Goal: Task Accomplishment & Management: Manage account settings

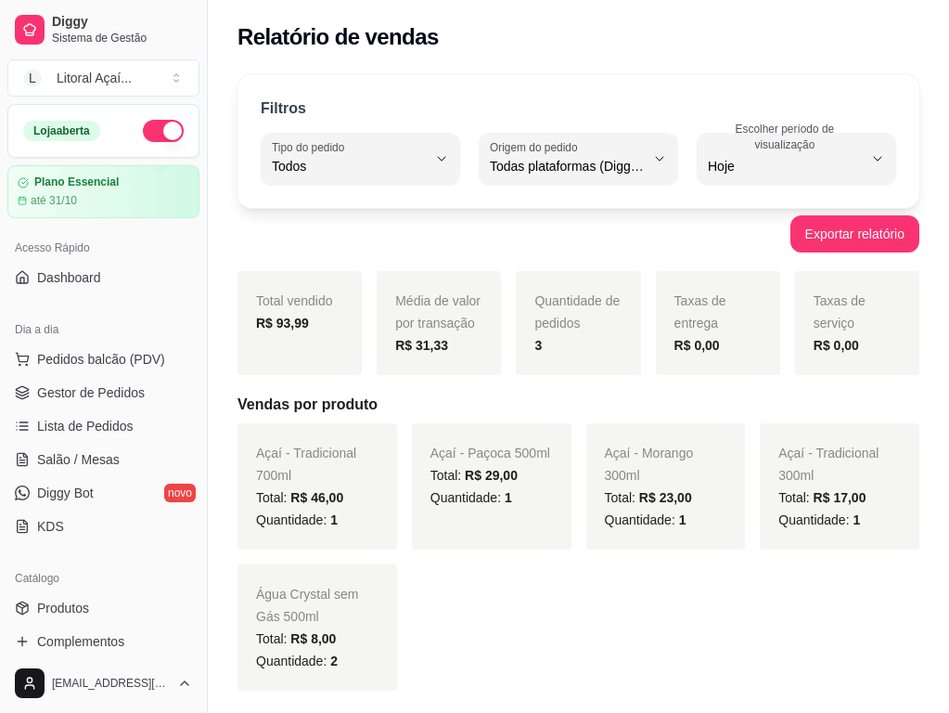
select select "ALL"
select select "0"
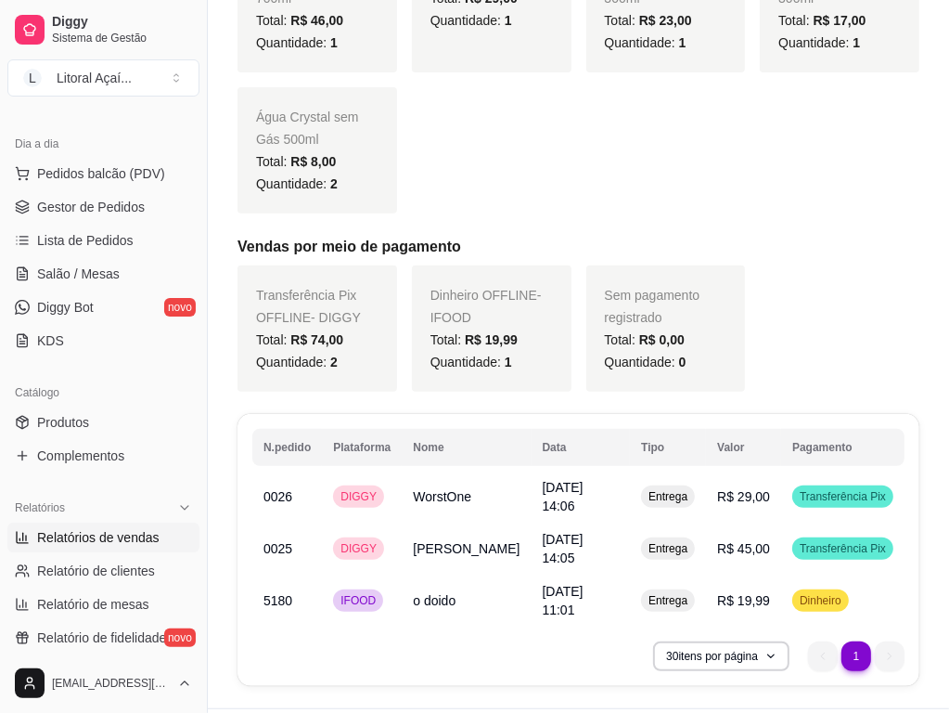
scroll to position [480, 0]
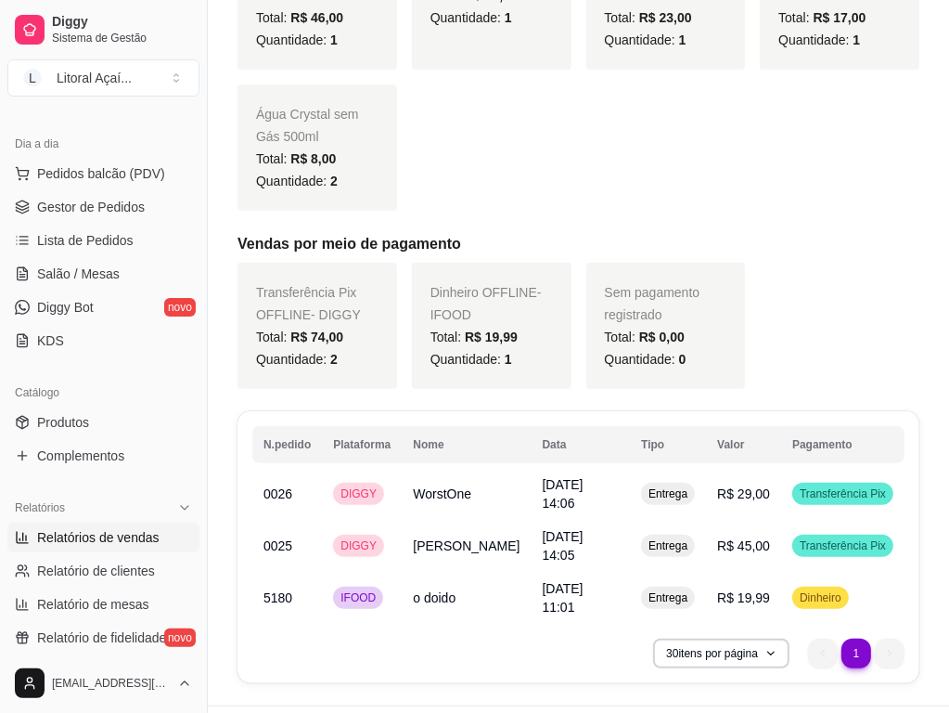
click at [112, 538] on span "Relatórios de vendas" at bounding box center [98, 537] width 123 height 19
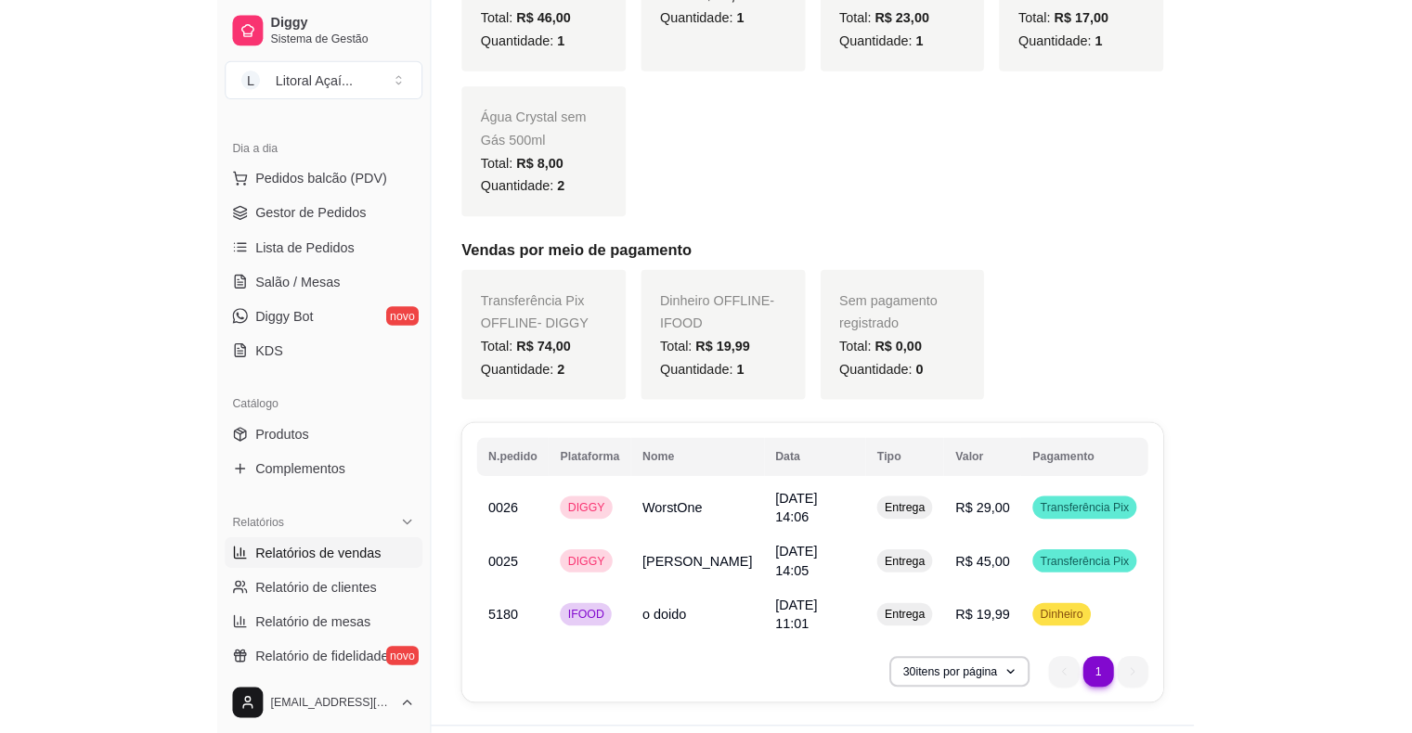
scroll to position [0, 0]
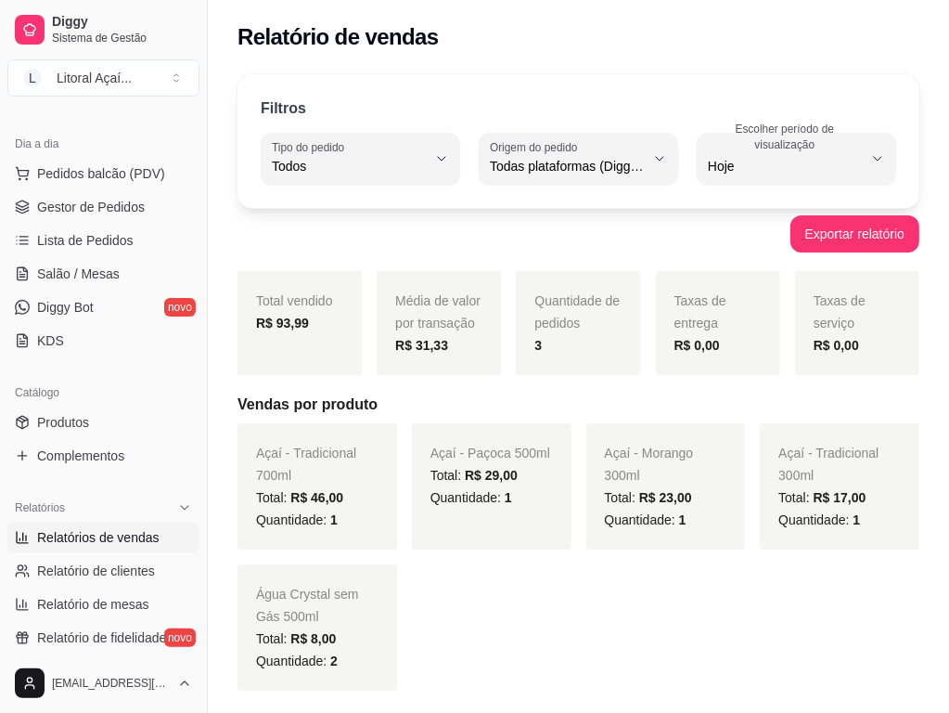
click at [255, 612] on div "Água Crystal sem Gás 500ml Total: R$ 8,00 Quantidade: 2" at bounding box center [318, 627] width 160 height 126
drag, startPoint x: 263, startPoint y: 613, endPoint x: 261, endPoint y: 629, distance: 15.9
drag, startPoint x: 261, startPoint y: 629, endPoint x: 308, endPoint y: 650, distance: 51.5
click at [308, 650] on div "Quantidade: 2" at bounding box center [317, 661] width 123 height 22
click at [111, 217] on link "Gestor de Pedidos" at bounding box center [103, 207] width 192 height 30
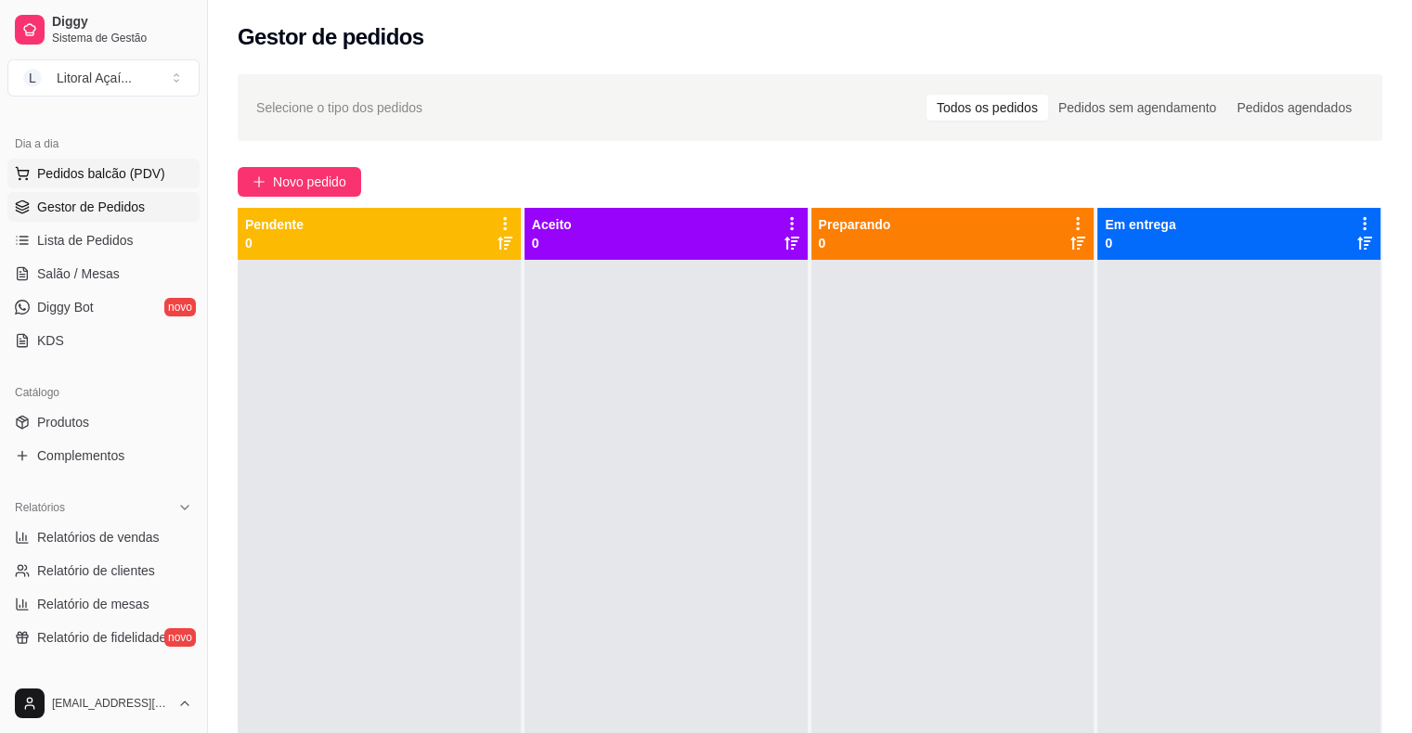
click at [71, 168] on span "Pedidos balcão (PDV)" at bounding box center [101, 173] width 128 height 19
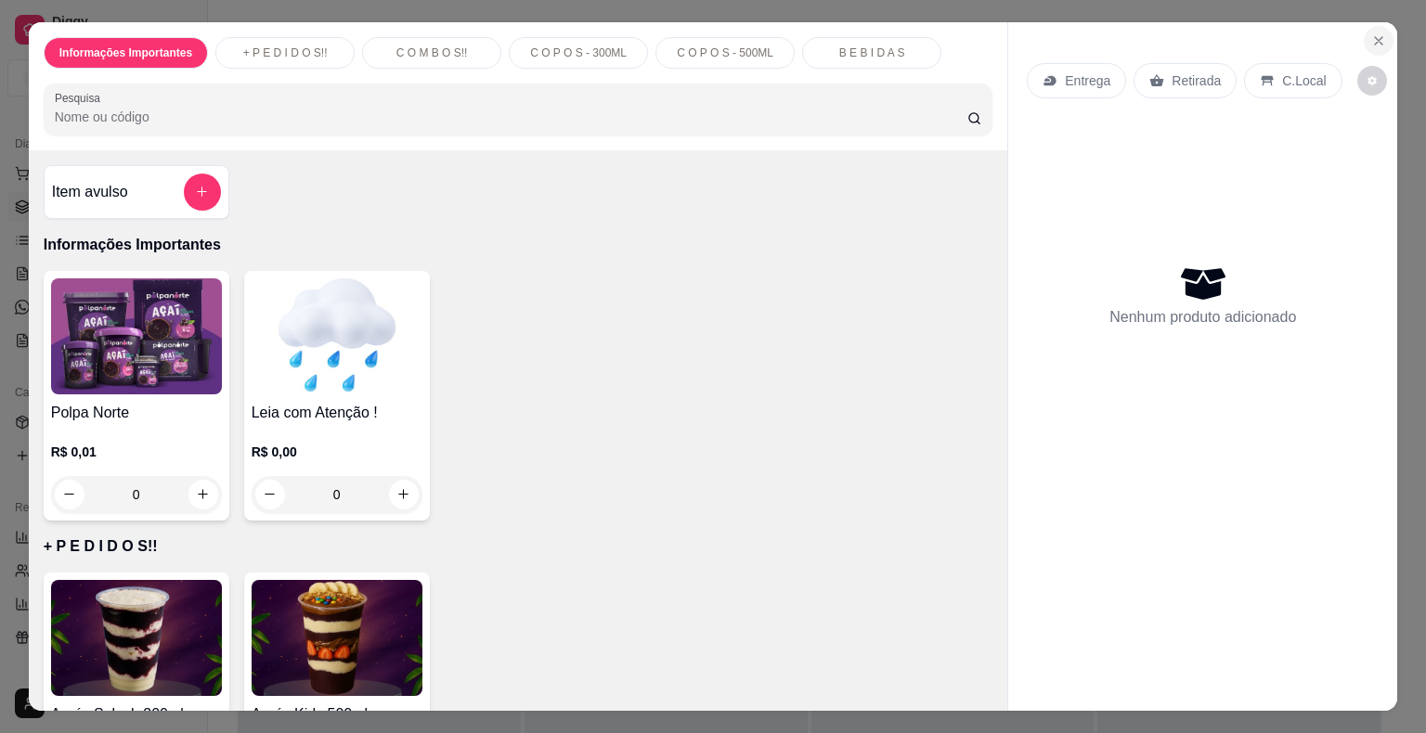
click at [949, 35] on icon "Close" at bounding box center [1378, 40] width 15 height 15
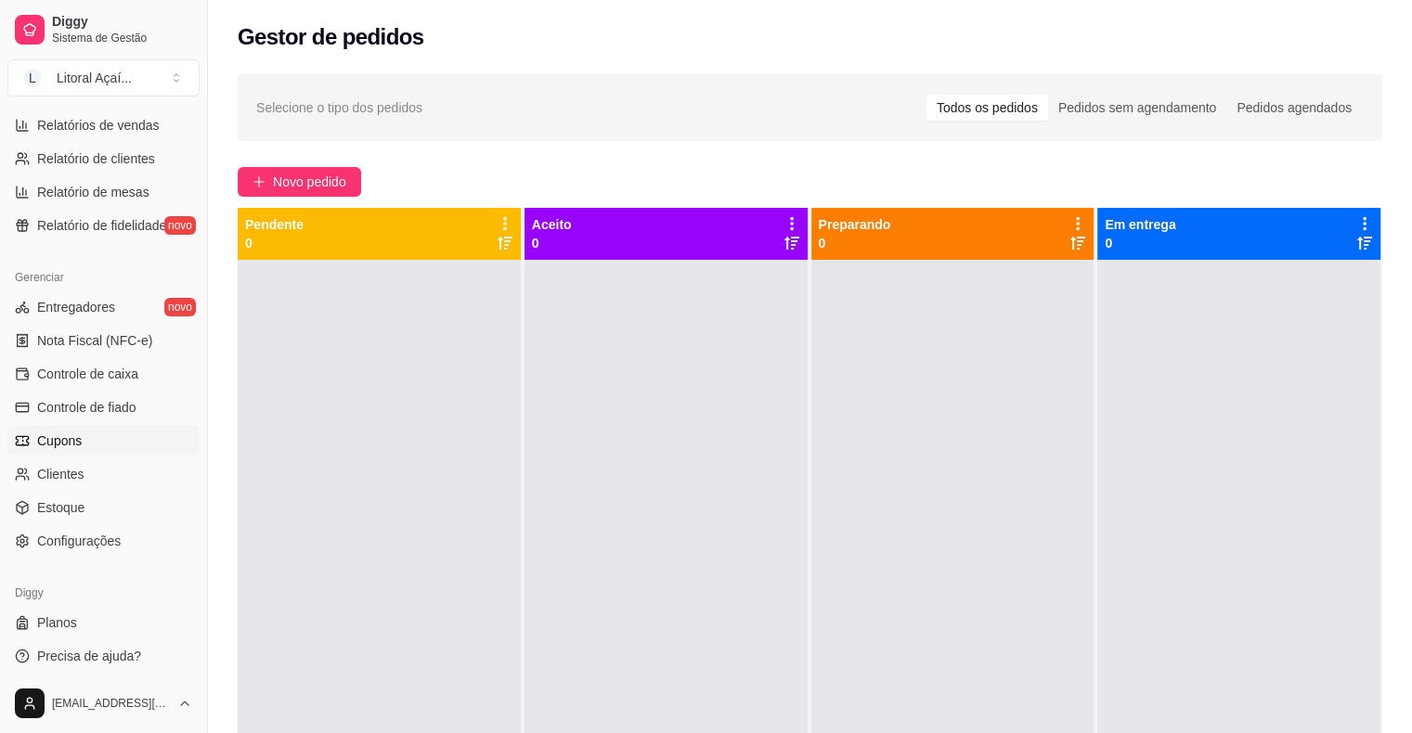
scroll to position [601, 0]
click at [95, 533] on span "Configurações" at bounding box center [79, 537] width 84 height 19
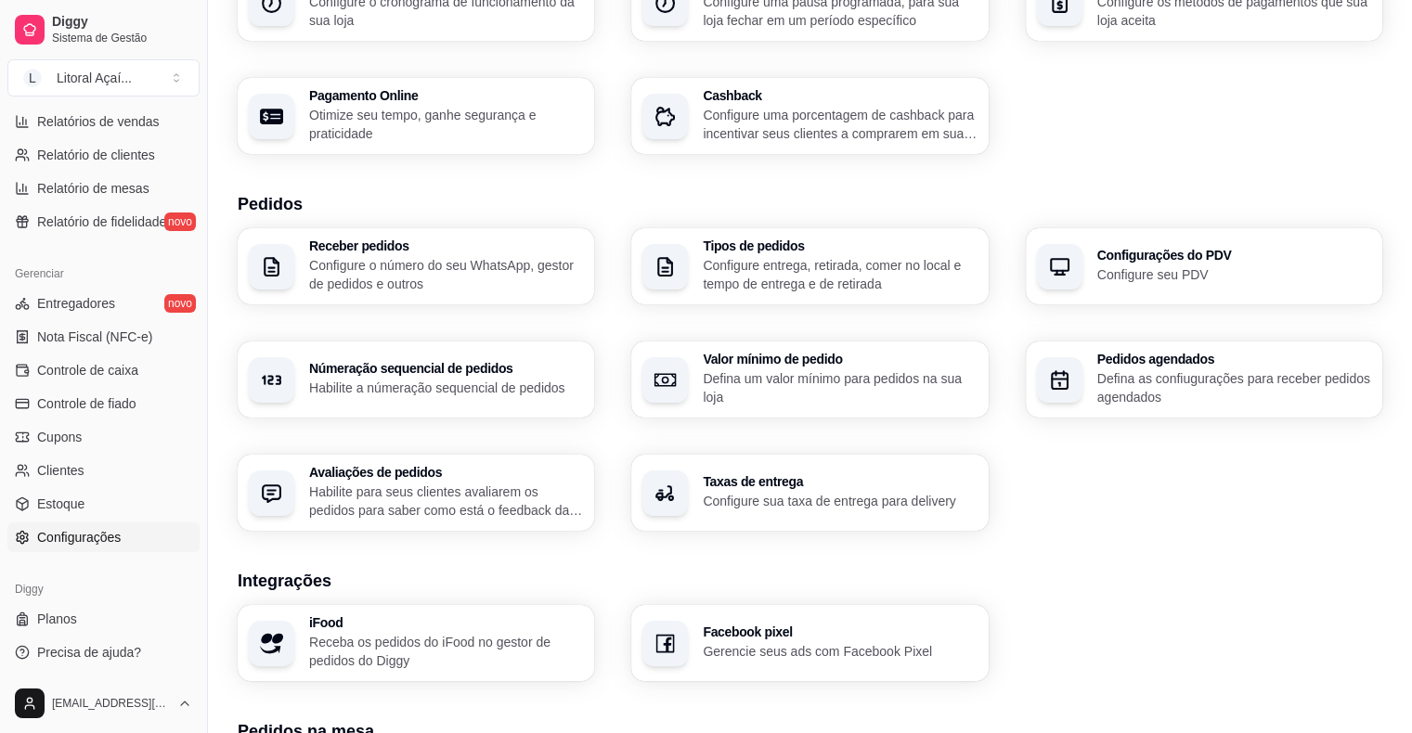
scroll to position [278, 0]
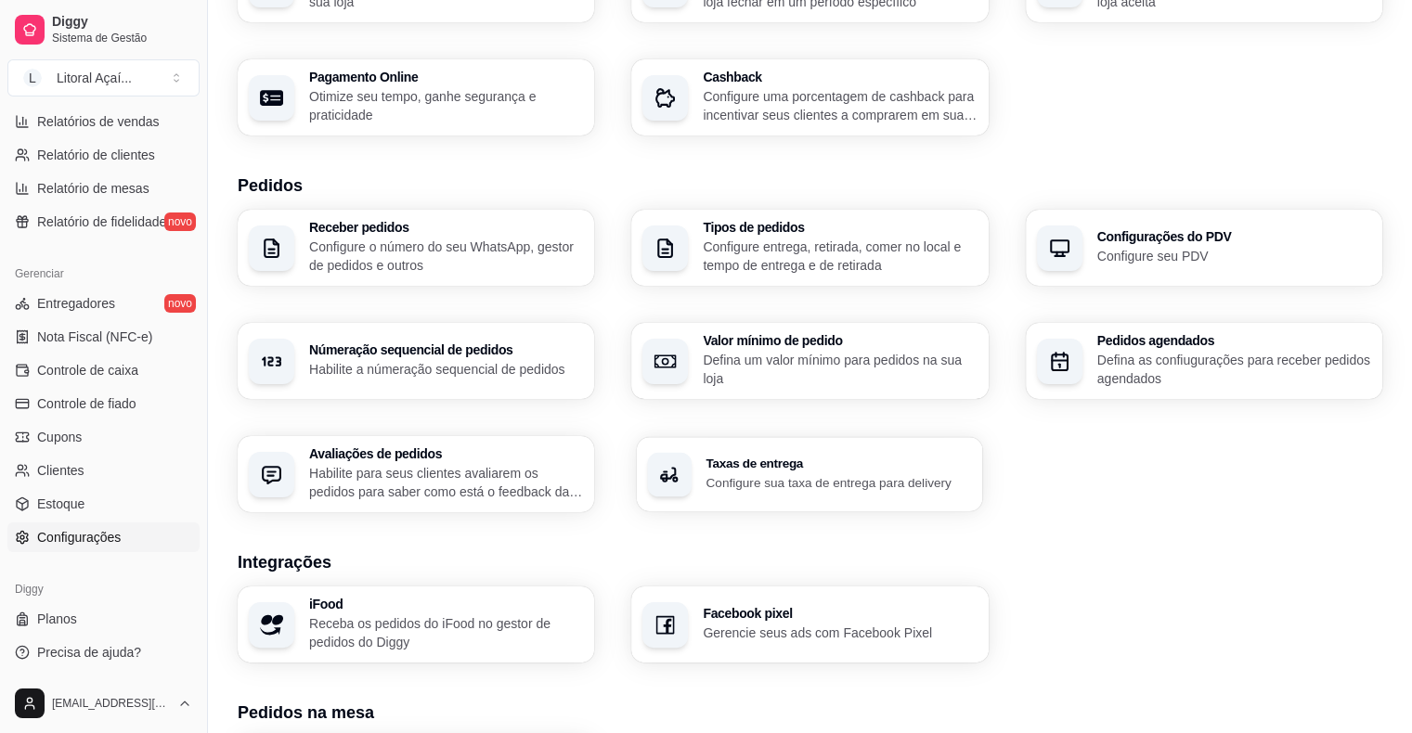
click at [808, 470] on div "Taxas de entrega Configure sua taxa de entrega para delivery" at bounding box center [838, 475] width 265 height 34
